Goal: Task Accomplishment & Management: Manage account settings

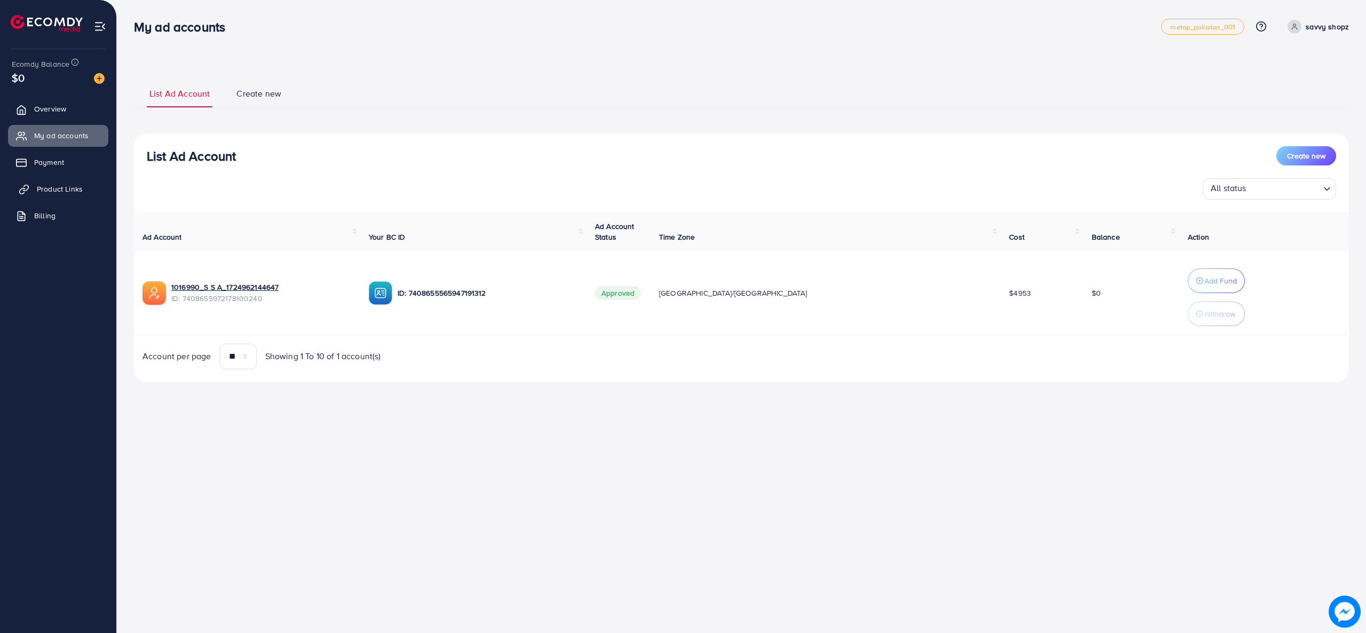
click at [46, 193] on span "Product Links" at bounding box center [60, 189] width 46 height 11
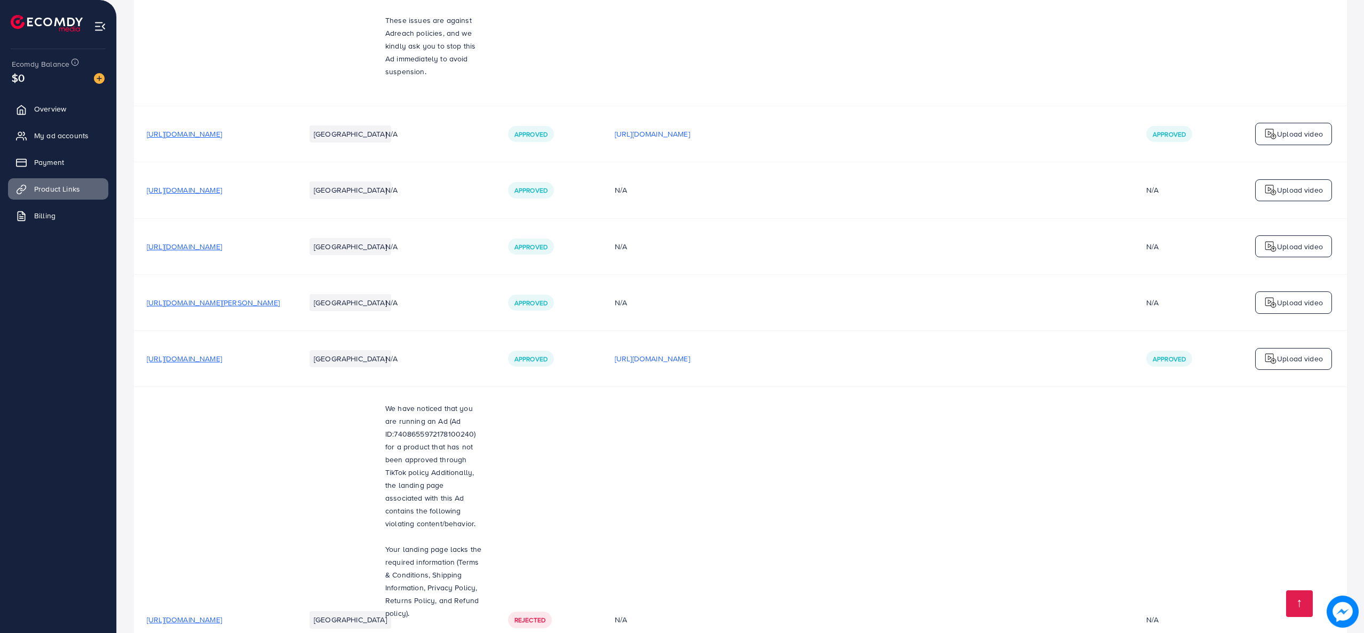
scroll to position [7976, 0]
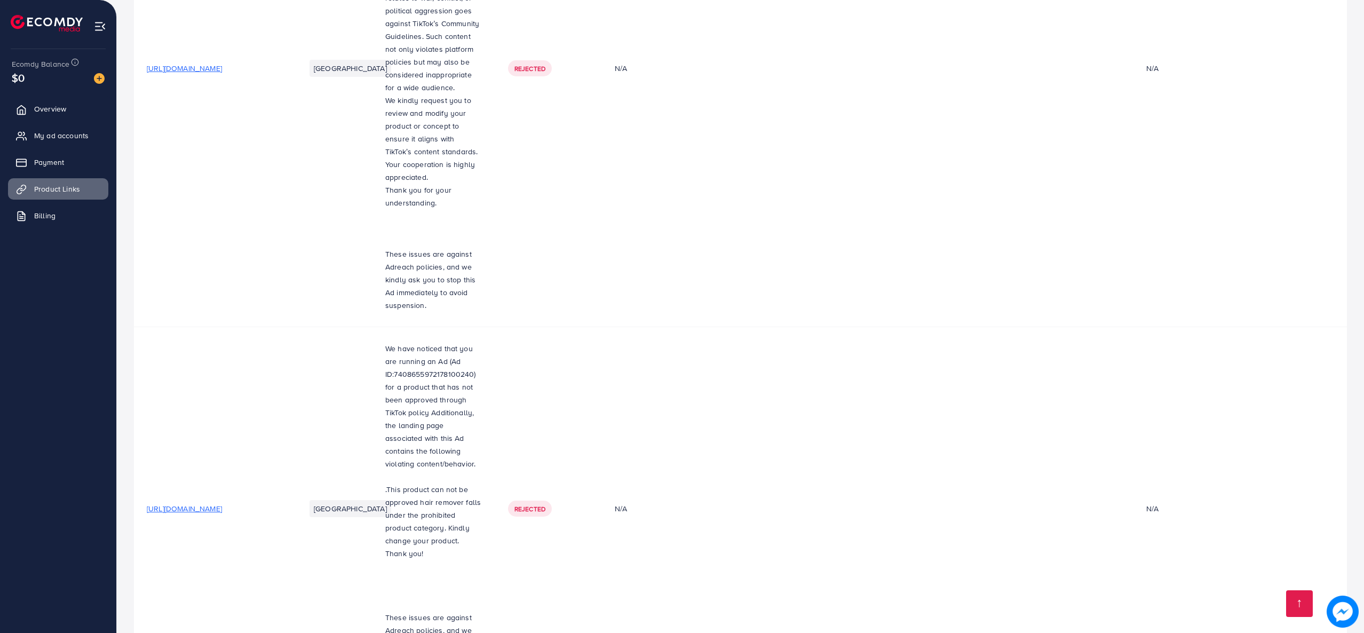
scroll to position [7591, 0]
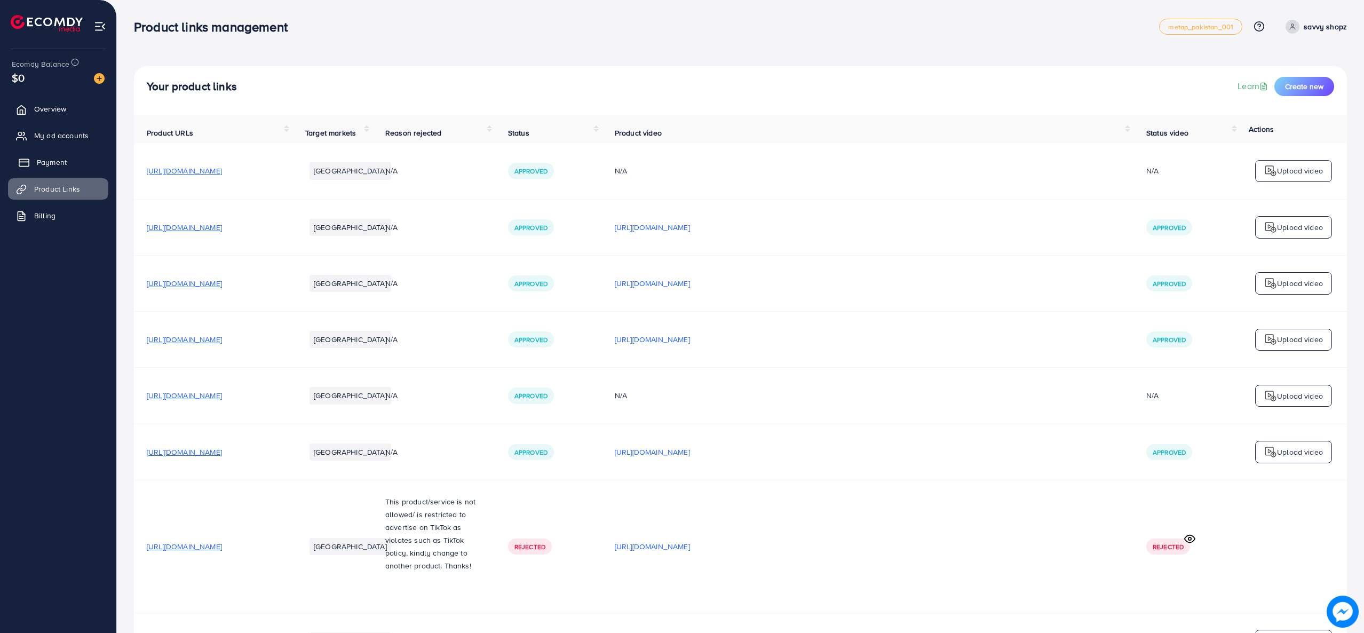
click at [63, 163] on span "Payment" at bounding box center [52, 162] width 30 height 11
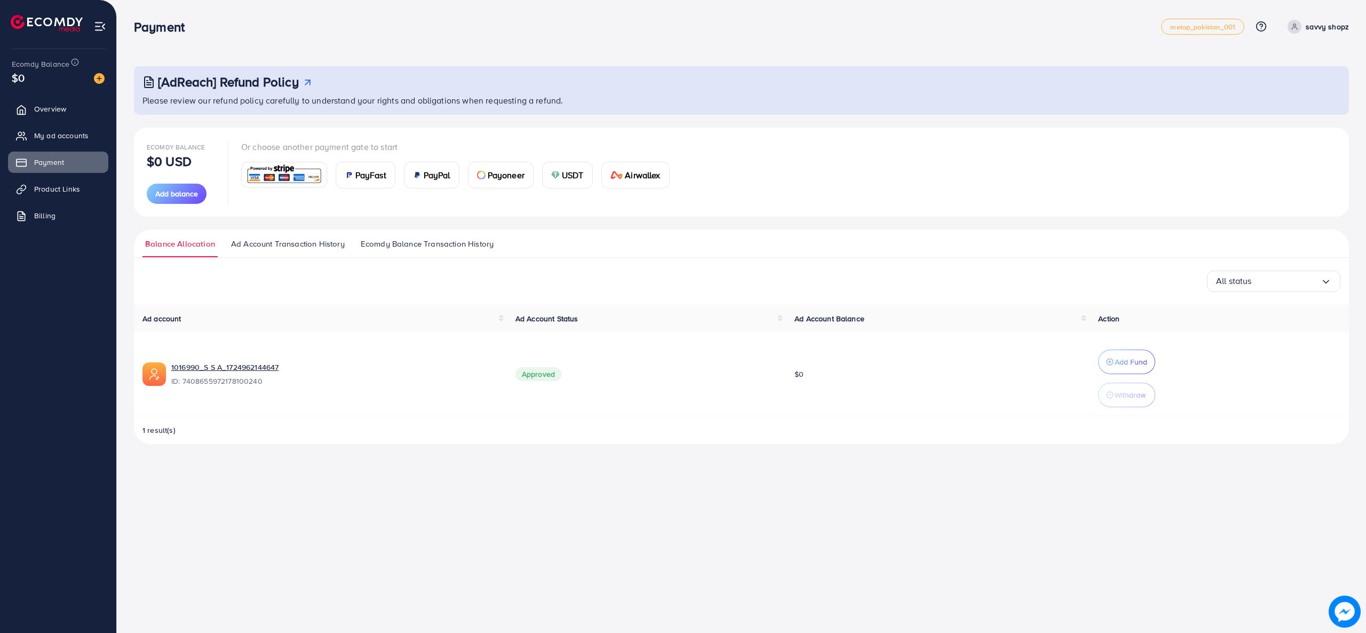
click at [433, 176] on span "PayPal" at bounding box center [437, 175] width 27 height 13
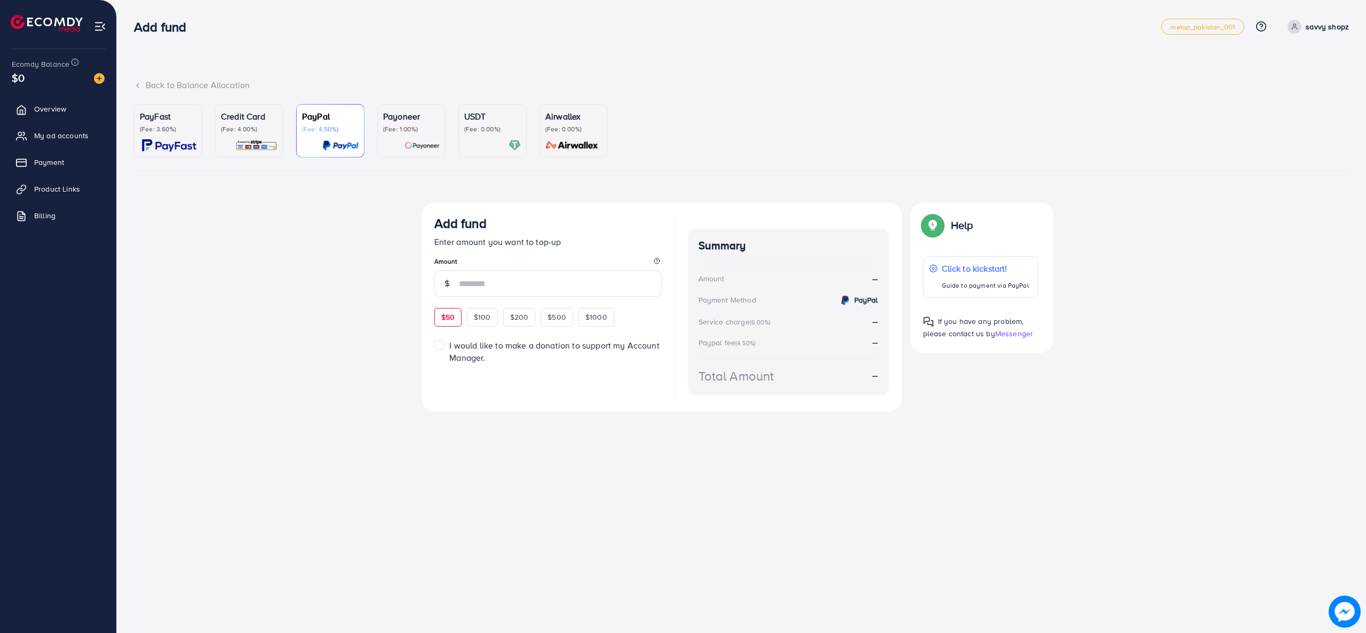
click at [449, 324] on div "$50" at bounding box center [447, 317] width 27 height 18
type input "**"
click at [448, 337] on span "$50" at bounding box center [447, 333] width 13 height 11
click at [248, 128] on p "(Fee: 4.00%)" at bounding box center [249, 129] width 57 height 9
